Goal: Contribute content

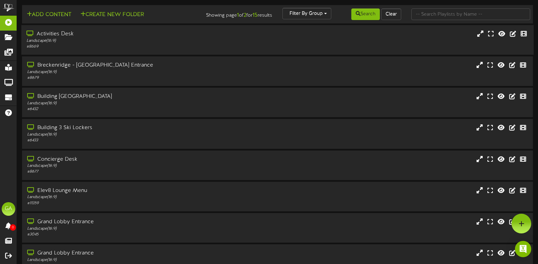
click at [139, 44] on div "# 8669" at bounding box center [127, 47] width 203 height 6
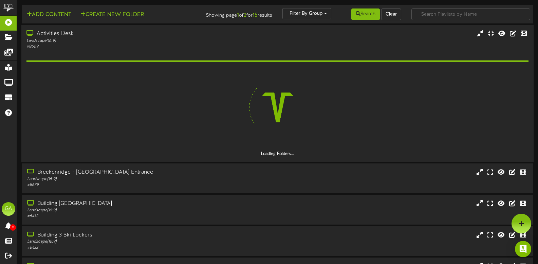
click at [212, 37] on div "Activities Desk" at bounding box center [127, 34] width 203 height 8
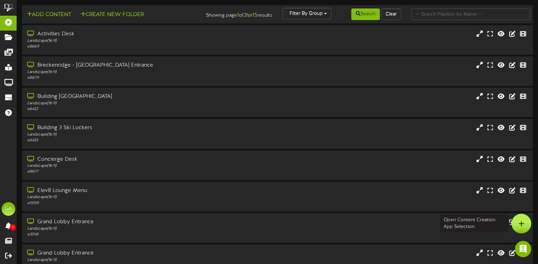
click at [522, 225] on icon at bounding box center [522, 223] width 6 height 6
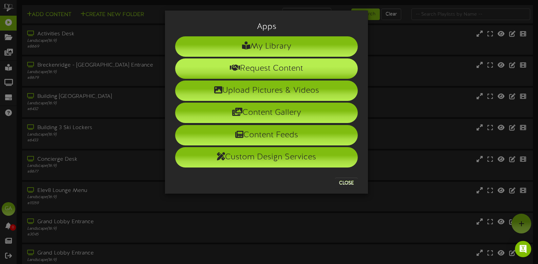
click at [266, 72] on li "Request Content" at bounding box center [266, 68] width 183 height 20
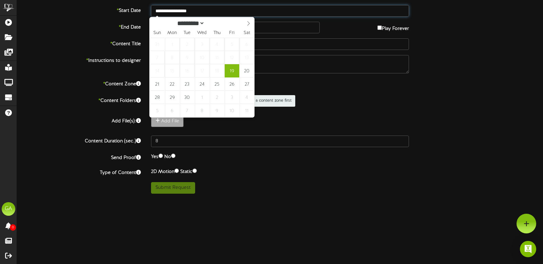
click at [221, 11] on input "**********" at bounding box center [280, 11] width 258 height 12
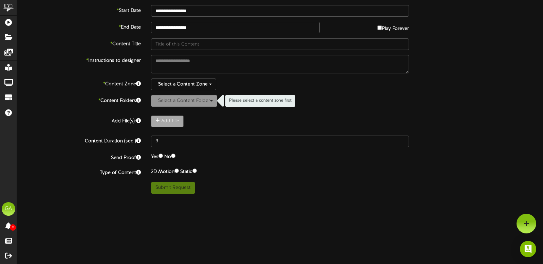
click at [345, 85] on div "Select a Content Zone" at bounding box center [280, 84] width 258 height 12
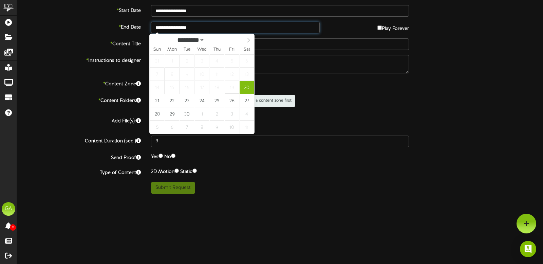
click at [217, 29] on input "**********" at bounding box center [235, 28] width 169 height 12
type input "**********"
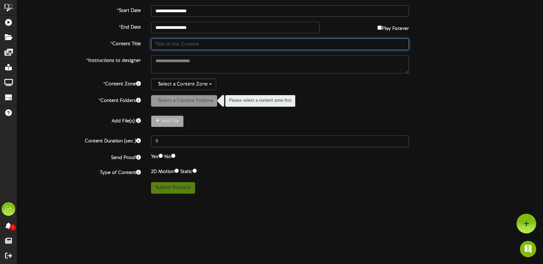
click at [217, 41] on input "text" at bounding box center [280, 44] width 258 height 12
type input "Happy Birthday"
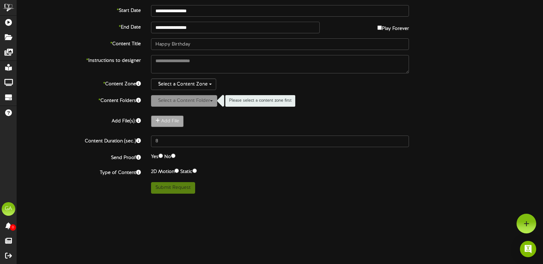
click at [264, 199] on html "ChannelValet Playlists Folders Messages My Library Groups Devices Help [GEOGRAP…" at bounding box center [271, 99] width 543 height 199
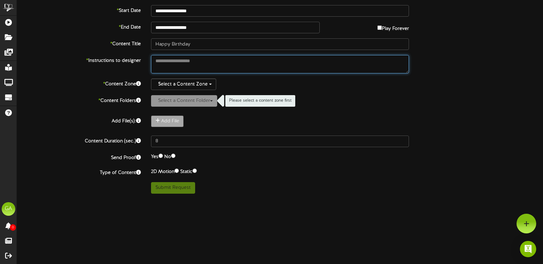
click at [182, 59] on textarea at bounding box center [280, 64] width 258 height 18
type textarea "**********"
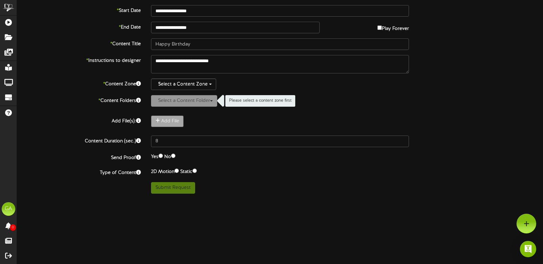
click at [361, 199] on html "ChannelValet Playlists Folders Messages My Library Groups Devices Help [GEOGRAP…" at bounding box center [271, 99] width 543 height 199
click at [205, 82] on button "Select a Content Zone" at bounding box center [183, 84] width 65 height 12
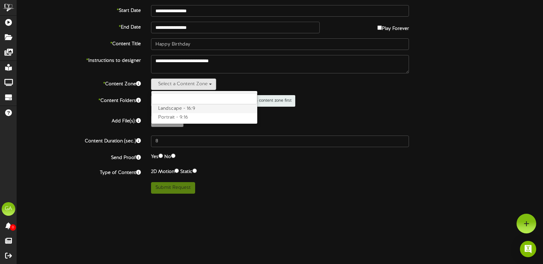
click at [197, 107] on label "Landscape - 16:9" at bounding box center [204, 108] width 106 height 9
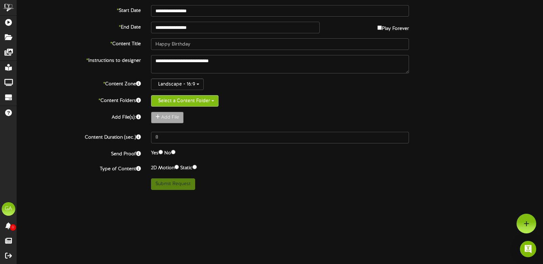
click at [183, 104] on button "Select a Content Folder" at bounding box center [185, 101] width 68 height 12
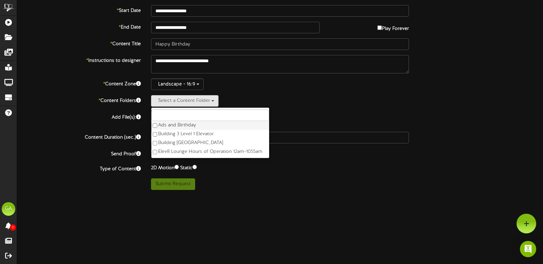
click at [183, 126] on label "Ads and Birthday" at bounding box center [210, 125] width 118 height 9
click at [256, 179] on div "Submit Request" at bounding box center [280, 184] width 268 height 12
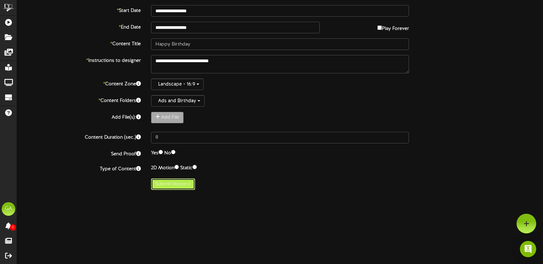
click at [180, 183] on button "Submit Request" at bounding box center [173, 184] width 44 height 12
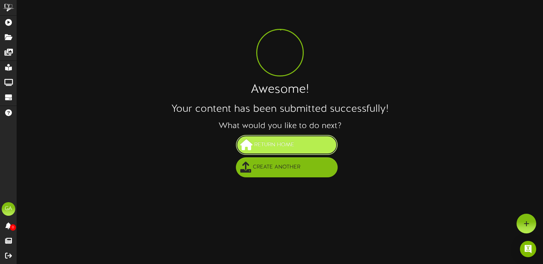
click at [293, 143] on span "Return Home" at bounding box center [274, 144] width 43 height 11
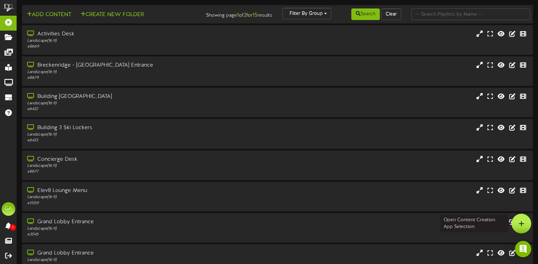
click at [522, 227] on div at bounding box center [522, 224] width 20 height 20
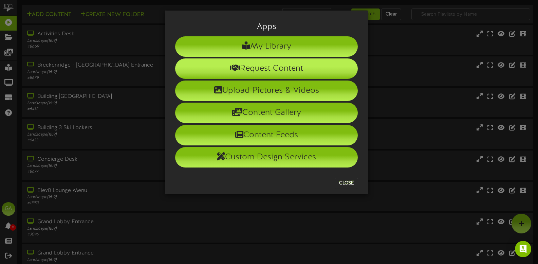
click at [289, 66] on li "Request Content" at bounding box center [266, 68] width 183 height 20
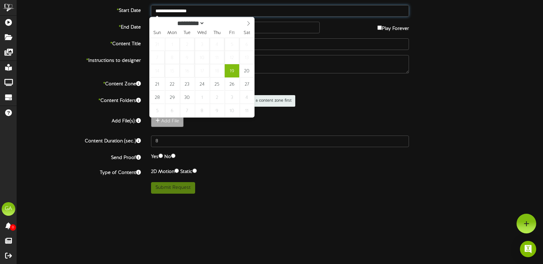
click at [180, 13] on input "**********" at bounding box center [280, 11] width 258 height 12
click at [284, 83] on div "Select a Content Zone" at bounding box center [280, 84] width 258 height 12
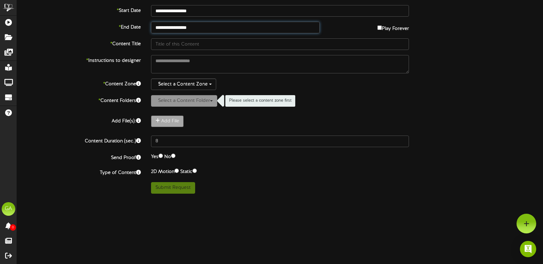
click at [209, 23] on input "**********" at bounding box center [235, 28] width 169 height 12
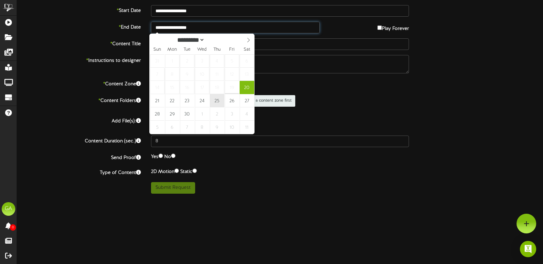
type input "**********"
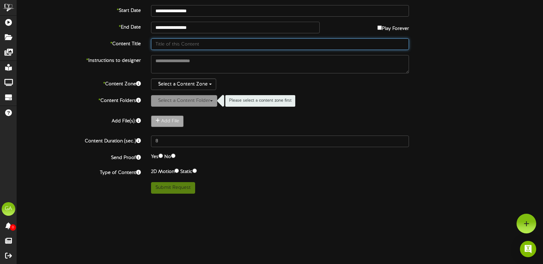
click at [194, 47] on input "text" at bounding box center [280, 44] width 258 height 12
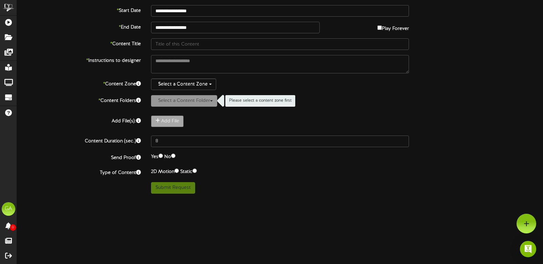
click at [333, 199] on html "ChannelValet Playlists Folders Messages My Library Groups Devices Help [GEOGRAP…" at bounding box center [271, 99] width 543 height 199
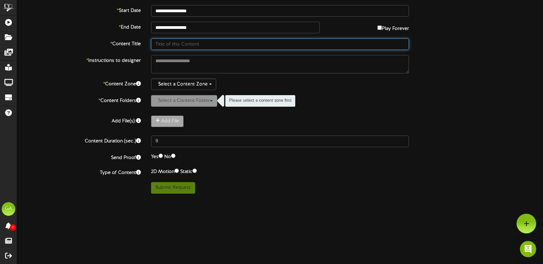
click at [231, 43] on input "text" at bounding box center [280, 44] width 258 height 12
type input "Congrats"
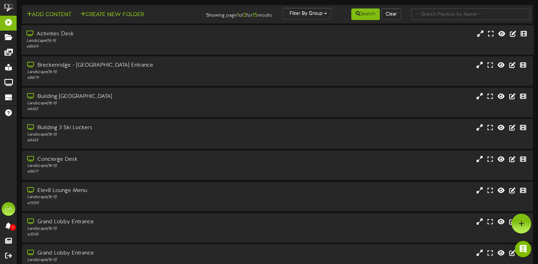
click at [230, 47] on div "Activities Desk Landscape ( 16:9 ) # 8669" at bounding box center [128, 39] width 214 height 19
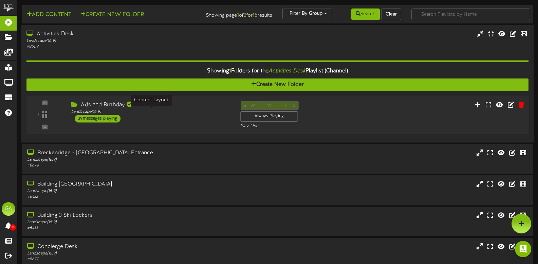
click at [213, 109] on div "Landscape ( 16:9 )" at bounding box center [150, 112] width 159 height 6
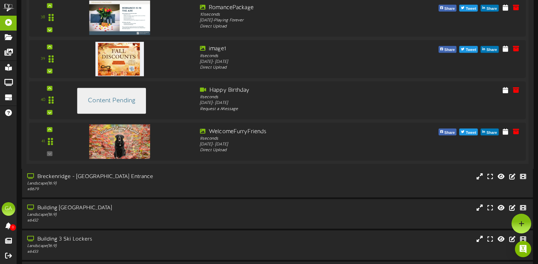
scroll to position [1688, 0]
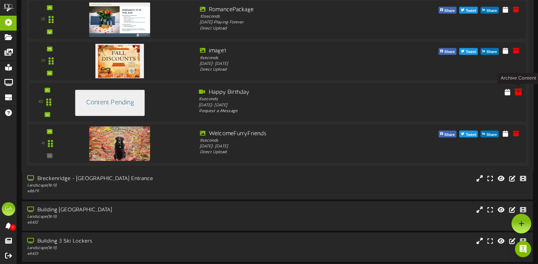
click at [522, 91] on icon at bounding box center [518, 91] width 7 height 7
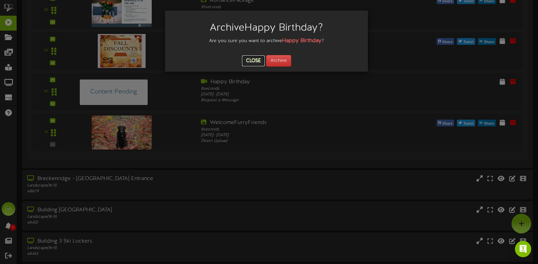
click at [257, 61] on button "Close" at bounding box center [253, 60] width 23 height 11
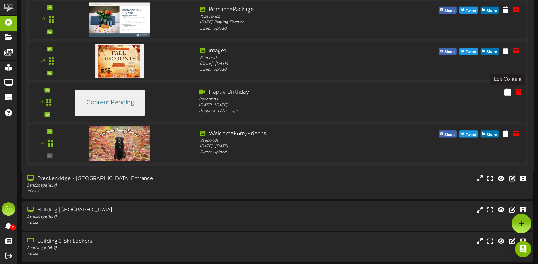
click at [505, 94] on icon at bounding box center [508, 91] width 7 height 7
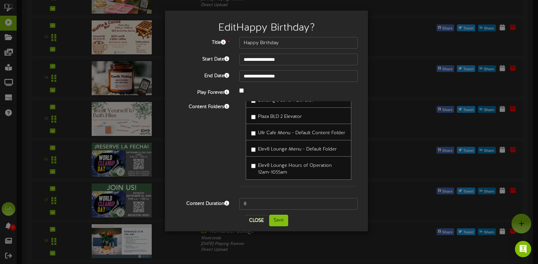
scroll to position [1450, 0]
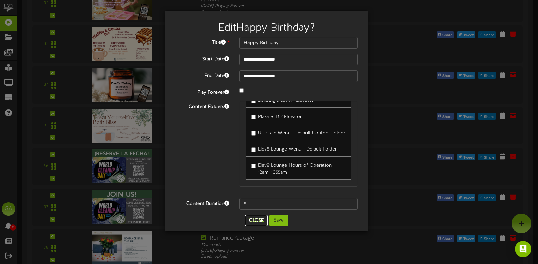
click at [257, 221] on button "Close" at bounding box center [256, 220] width 23 height 11
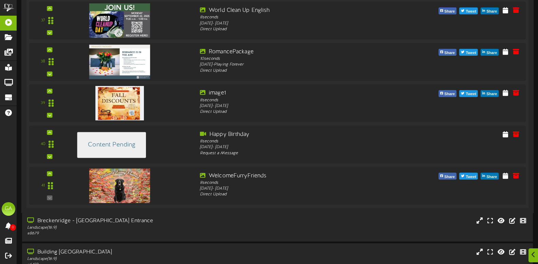
scroll to position [1654, 0]
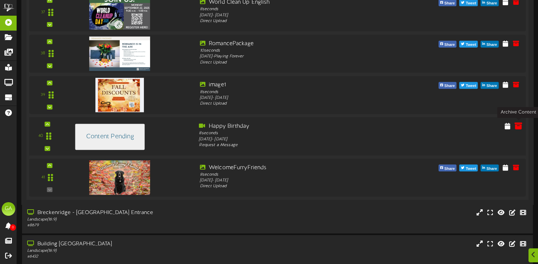
click at [517, 124] on icon at bounding box center [518, 125] width 7 height 7
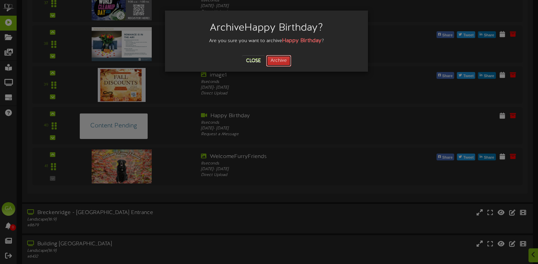
click at [290, 59] on button "Archive" at bounding box center [278, 61] width 25 height 12
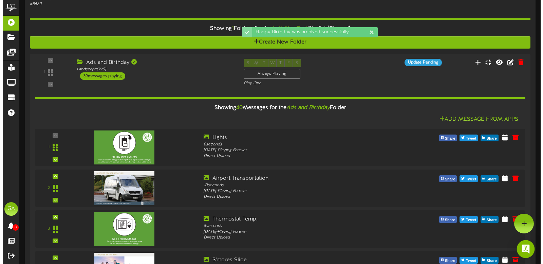
scroll to position [0, 0]
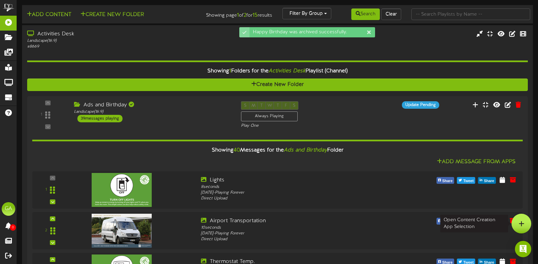
click at [529, 228] on div at bounding box center [522, 224] width 20 height 20
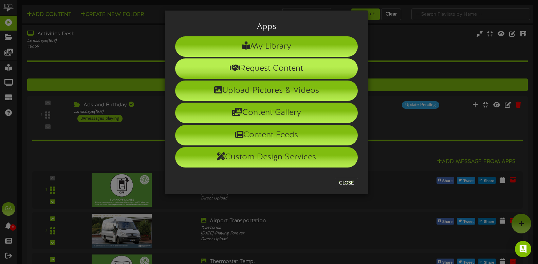
click at [239, 77] on li "Request Content" at bounding box center [266, 68] width 183 height 20
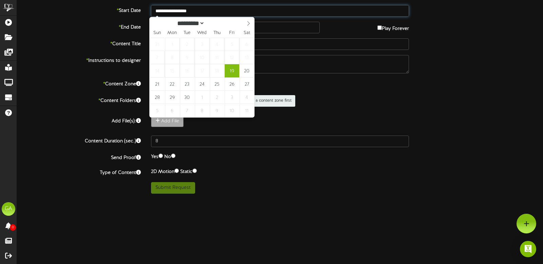
click at [213, 15] on input "**********" at bounding box center [280, 11] width 258 height 12
click at [285, 86] on div "Select a Content Zone" at bounding box center [280, 84] width 258 height 12
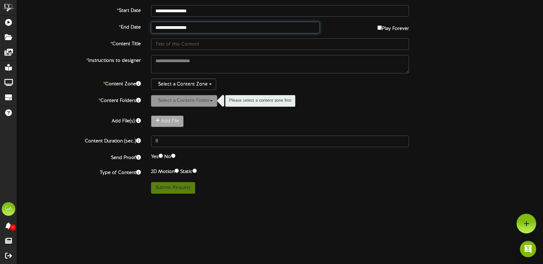
click at [202, 25] on input "**********" at bounding box center [235, 28] width 169 height 12
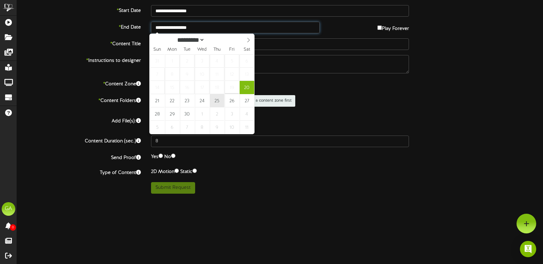
type input "**********"
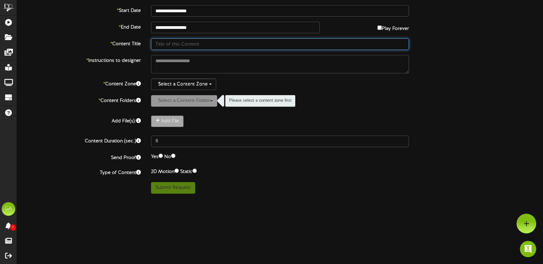
click at [173, 39] on input "text" at bounding box center [280, 44] width 258 height 12
type input "H"
type input "Congrats + Happy Birthday"
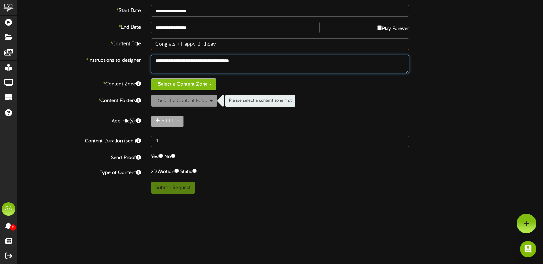
type textarea "**********"
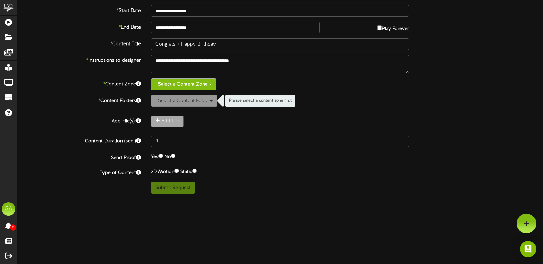
click at [190, 88] on button "Select a Content Zone" at bounding box center [183, 84] width 65 height 12
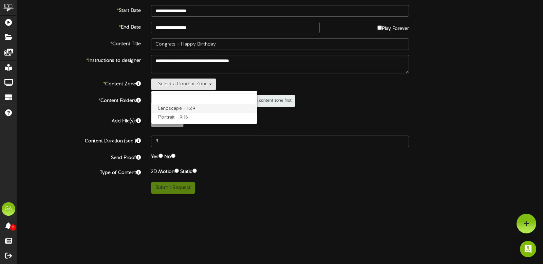
click at [193, 105] on label "Landscape - 16:9" at bounding box center [204, 108] width 106 height 9
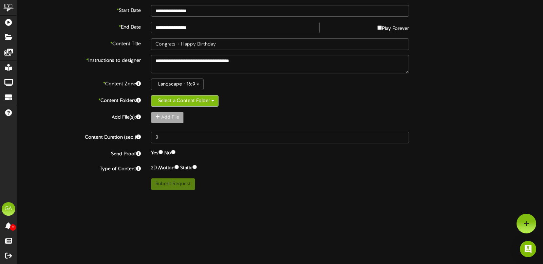
click at [193, 105] on button "Select a Content Folder" at bounding box center [185, 101] width 68 height 12
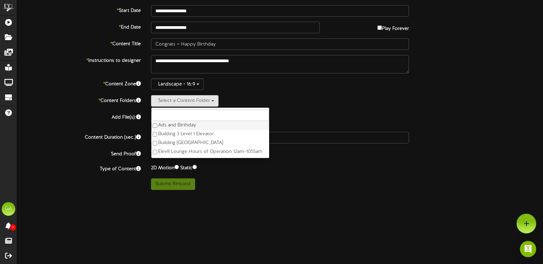
drag, startPoint x: 195, startPoint y: 125, endPoint x: 240, endPoint y: 156, distance: 54.8
click at [195, 125] on label "Ads and Birthday" at bounding box center [210, 125] width 118 height 9
click at [258, 195] on html "ChannelValet Playlists Folders Messages My Library Groups Devices Help [GEOGRAP…" at bounding box center [271, 97] width 543 height 195
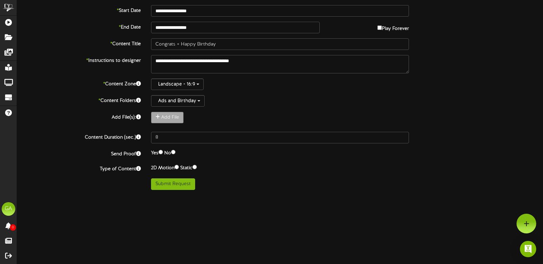
click at [503, 145] on div "**********" at bounding box center [280, 97] width 526 height 185
click at [186, 185] on button "Submit Request" at bounding box center [173, 184] width 44 height 12
